Goal: Complete application form

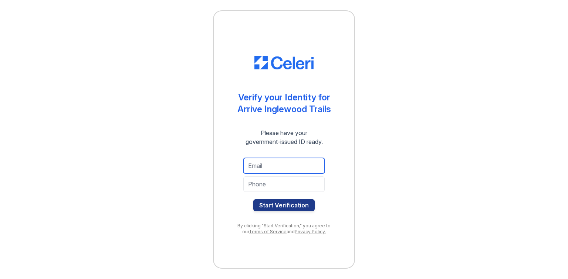
click at [301, 172] on input "email" at bounding box center [283, 166] width 81 height 16
type input "[EMAIL_ADDRESS][DOMAIN_NAME]"
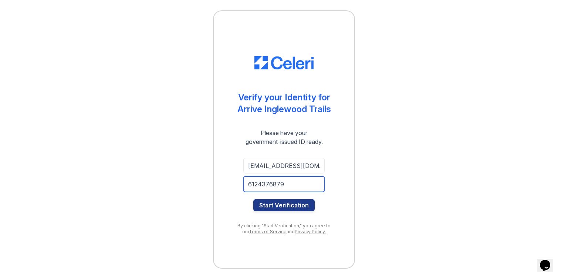
type input "6124376879"
click at [253, 200] on button "Start Verification" at bounding box center [283, 206] width 61 height 12
